Goal: Find specific page/section: Find specific page/section

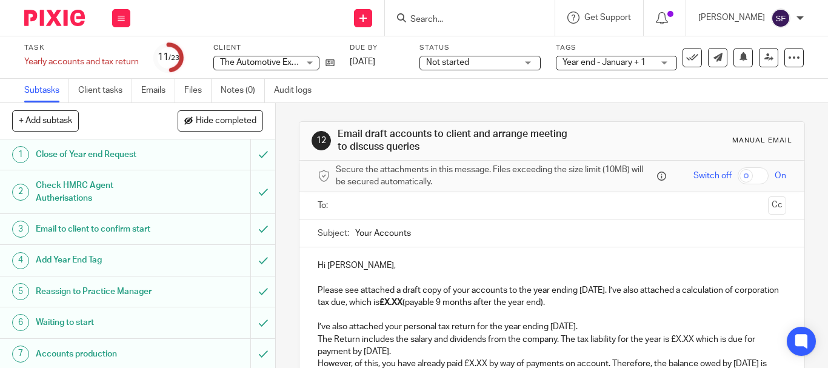
click at [468, 16] on input "Search" at bounding box center [463, 20] width 109 height 11
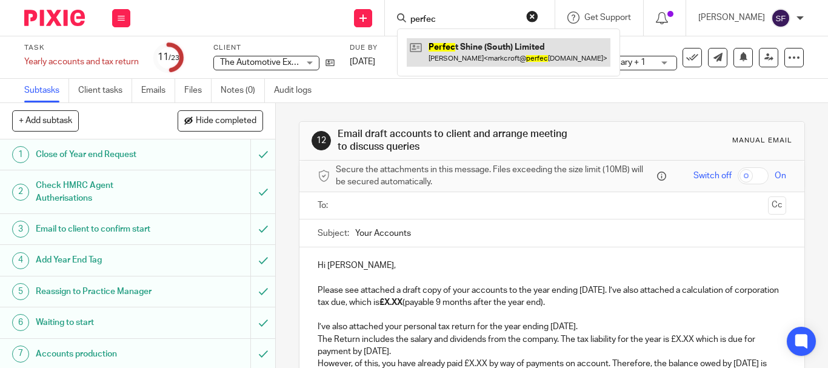
type input "perfec"
click at [483, 53] on link at bounding box center [509, 52] width 204 height 28
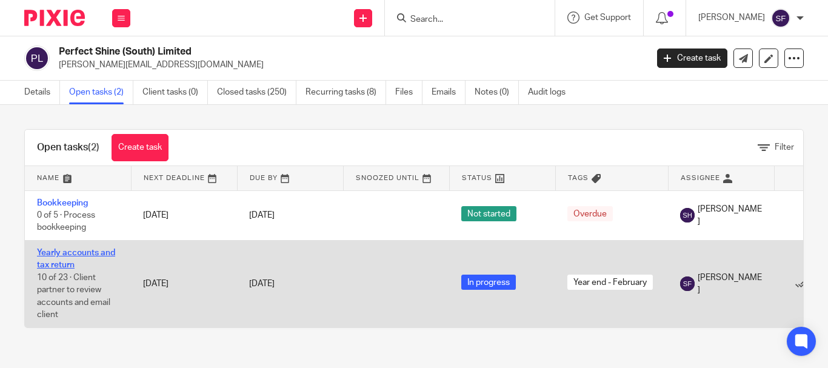
drag, startPoint x: 66, startPoint y: 253, endPoint x: 60, endPoint y: 261, distance: 10.4
click at [60, 261] on link "Yearly accounts and tax return" at bounding box center [76, 259] width 78 height 21
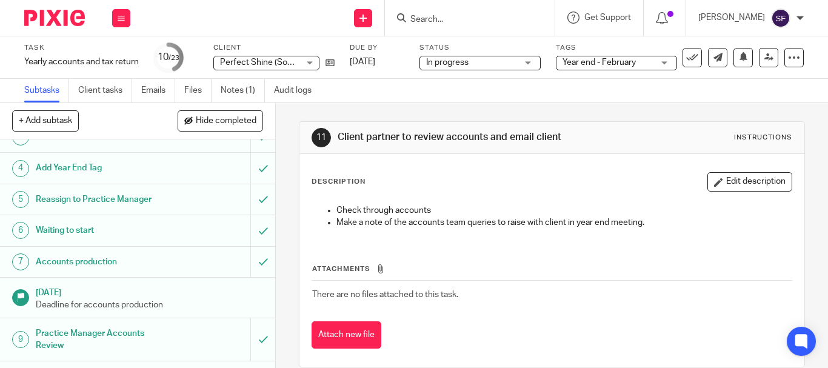
scroll to position [121, 0]
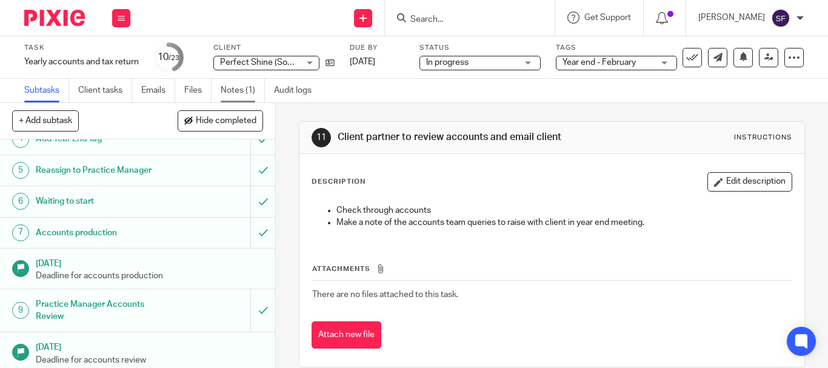
click at [245, 93] on link "Notes (1)" at bounding box center [243, 91] width 44 height 24
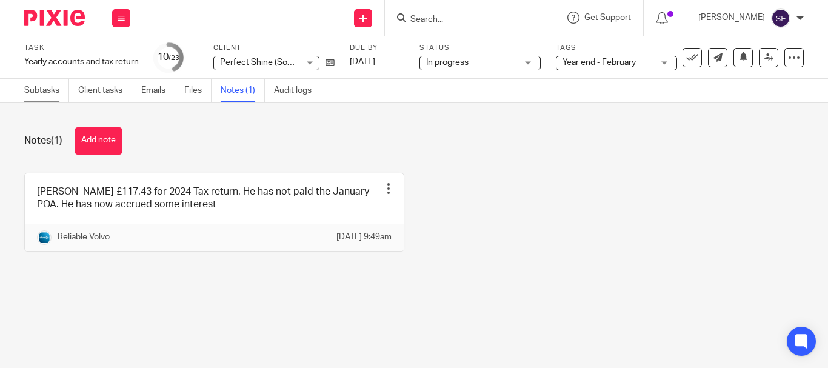
click at [49, 92] on link "Subtasks" at bounding box center [46, 91] width 45 height 24
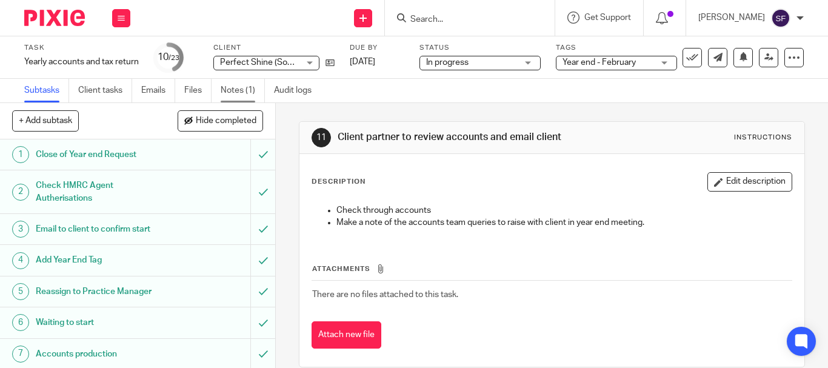
click at [232, 90] on link "Notes (1)" at bounding box center [243, 91] width 44 height 24
